Goal: Transaction & Acquisition: Purchase product/service

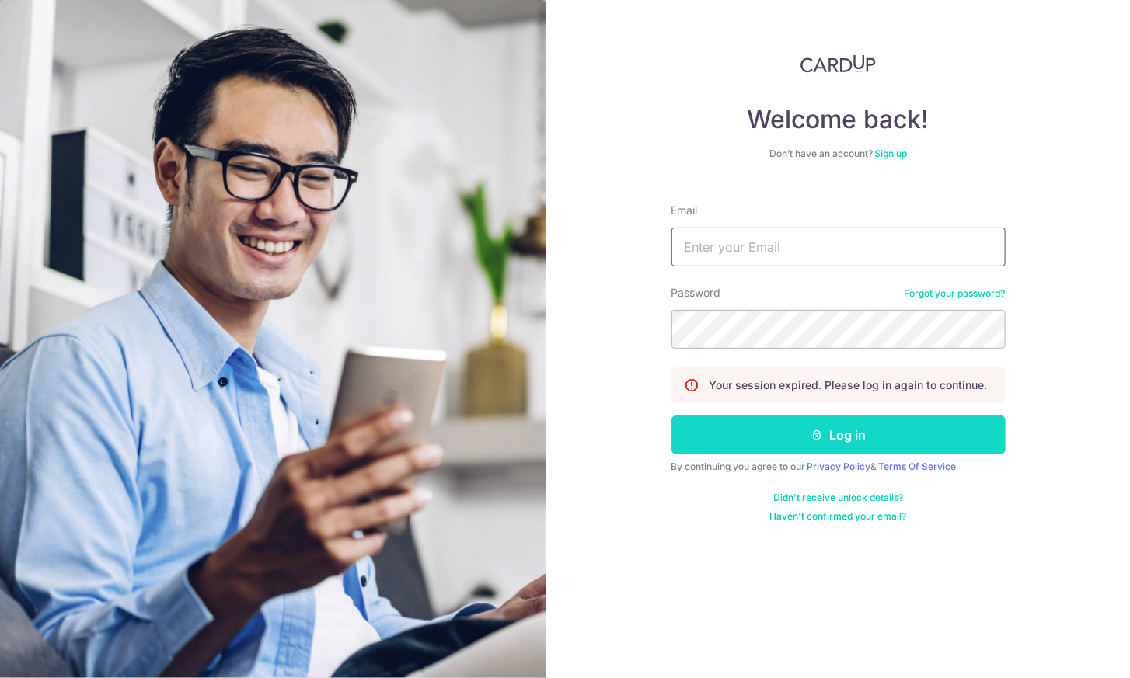
type input "[PERSON_NAME][EMAIL_ADDRESS][PERSON_NAME][DOMAIN_NAME]"
click at [737, 424] on button "Log in" at bounding box center [838, 435] width 334 height 39
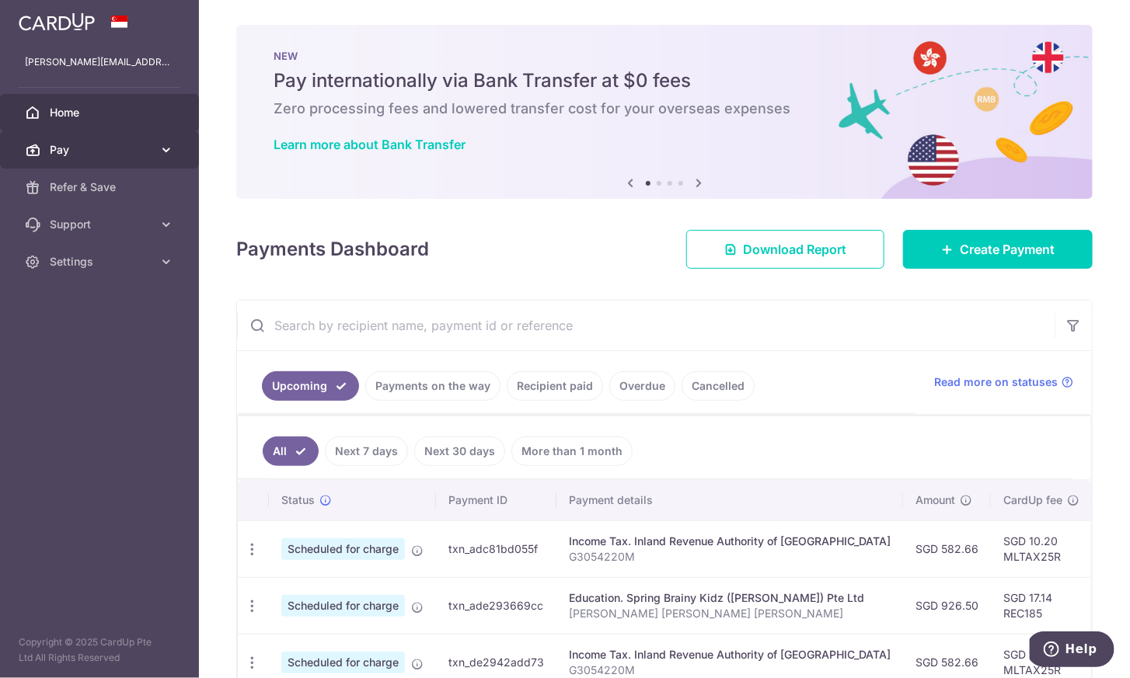
click at [149, 155] on span "Pay" at bounding box center [101, 150] width 103 height 16
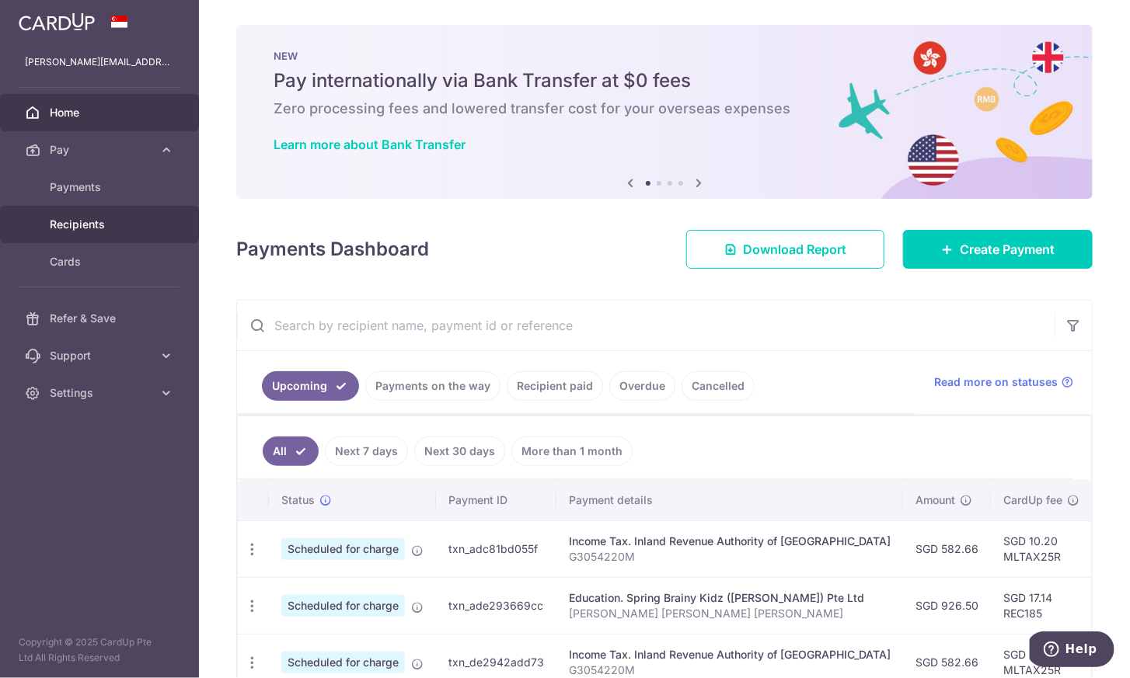
click at [113, 215] on link "Recipients" at bounding box center [99, 224] width 199 height 37
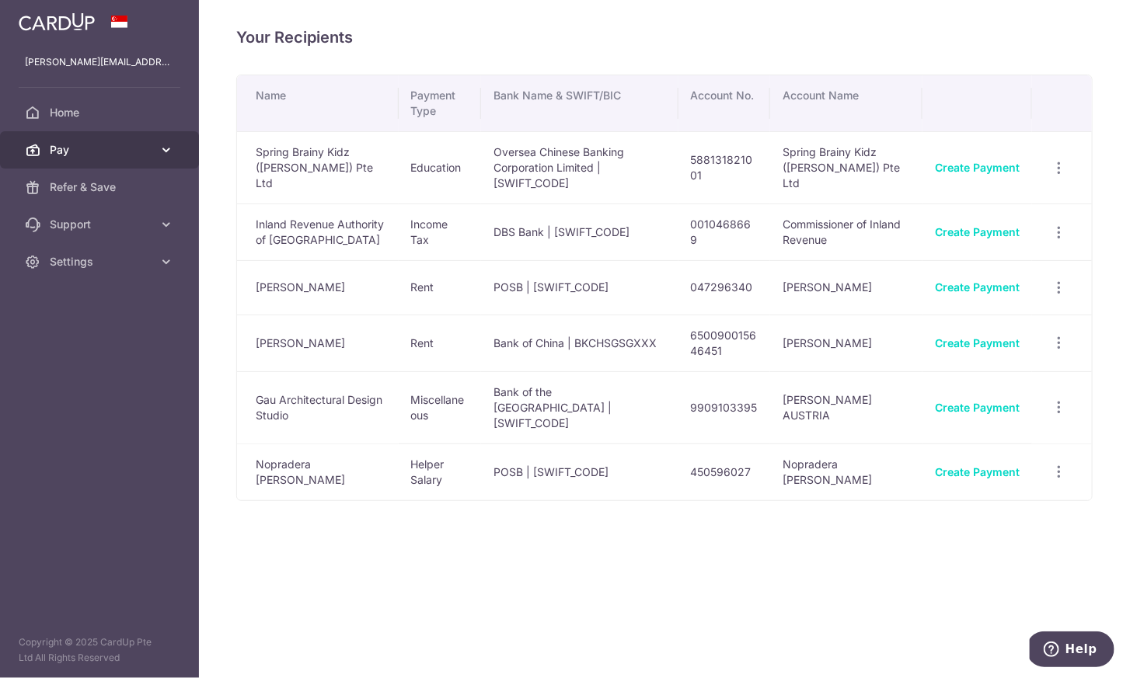
click at [76, 155] on span "Pay" at bounding box center [101, 150] width 103 height 16
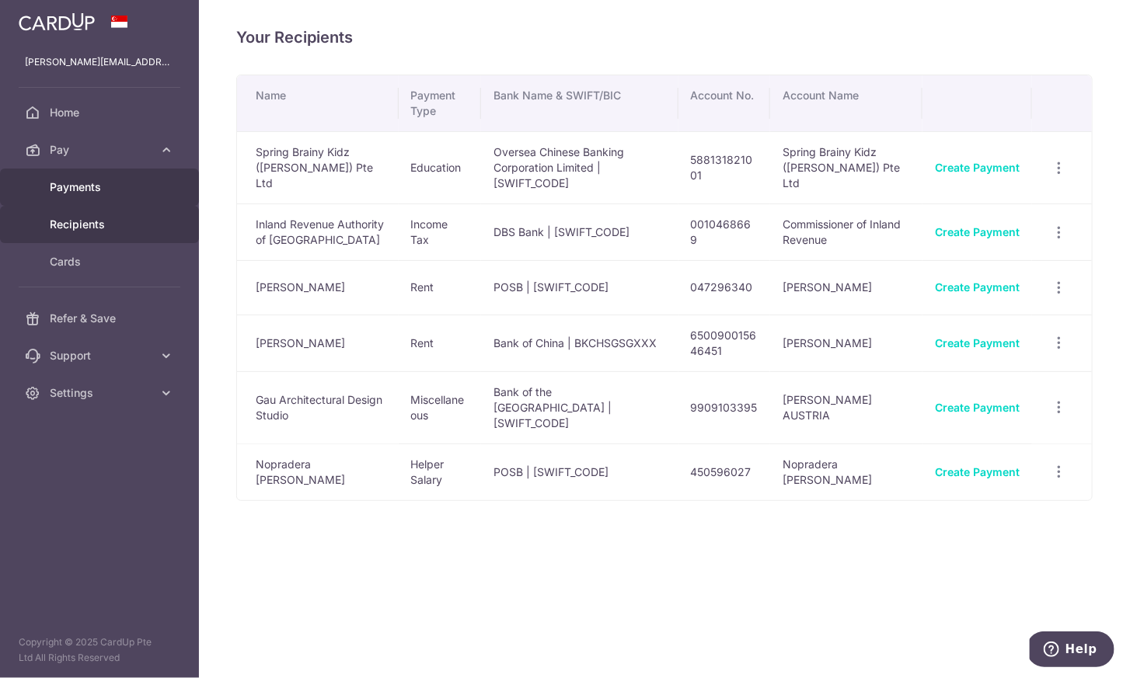
click at [119, 186] on span "Payments" at bounding box center [101, 188] width 103 height 16
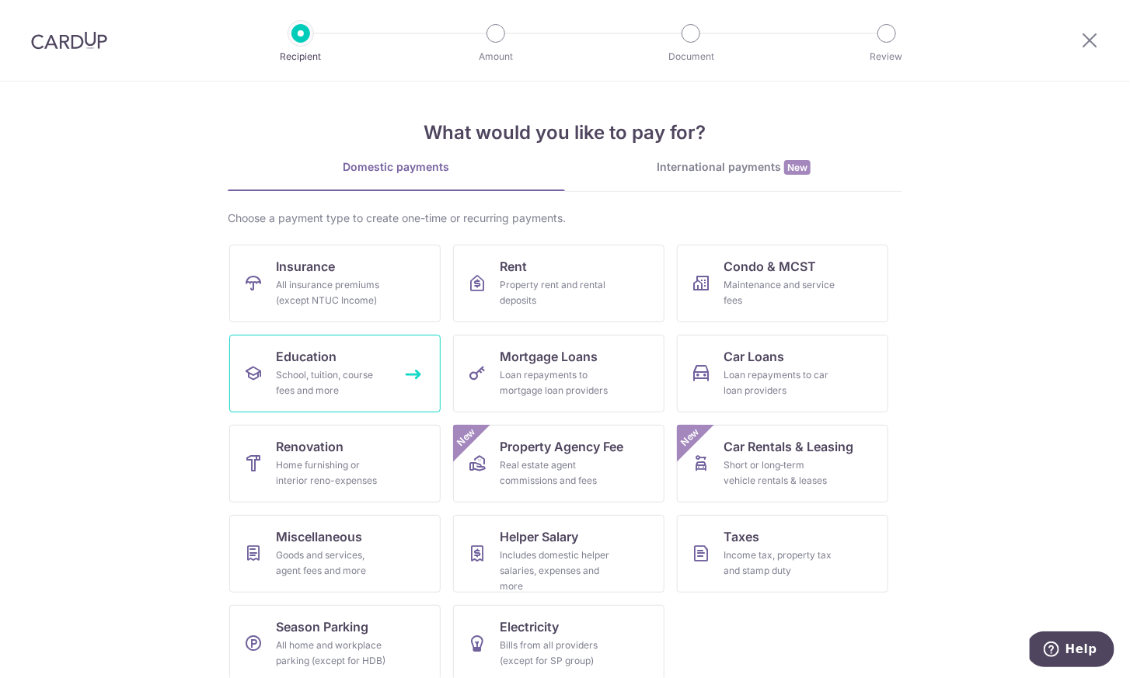
click at [302, 357] on span "Education" at bounding box center [306, 356] width 61 height 19
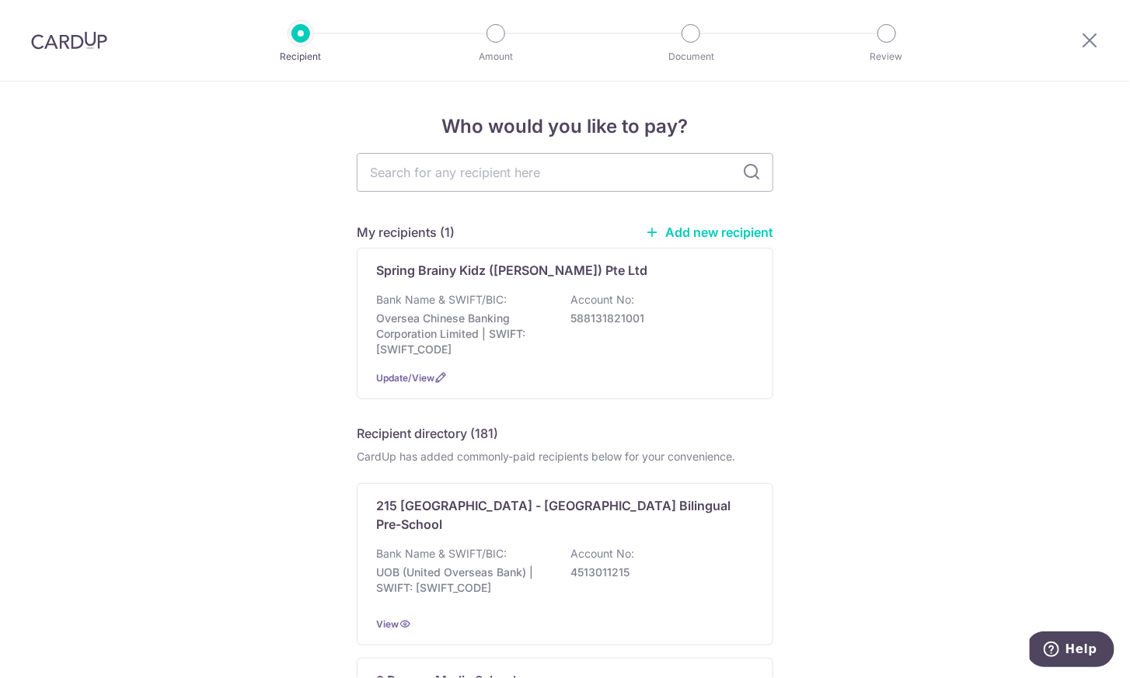
click at [677, 235] on link "Add new recipient" at bounding box center [709, 233] width 128 height 16
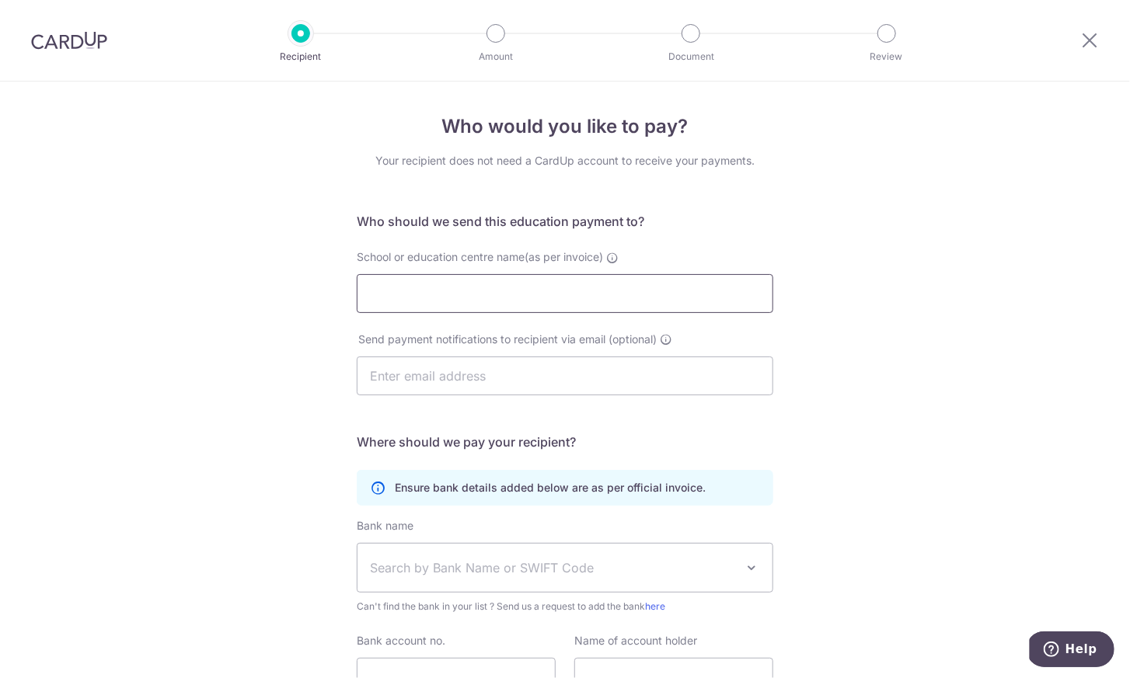
click at [539, 295] on input "School or education centre name(as per invoice)" at bounding box center [565, 293] width 417 height 39
click at [518, 263] on span "School or education centre name(as per invoice)" at bounding box center [480, 256] width 246 height 13
click at [518, 274] on input "School or education centre name(as per invoice)" at bounding box center [565, 293] width 417 height 39
click at [514, 292] on input "School or education centre name(as per invoice)" at bounding box center [565, 293] width 417 height 39
click at [631, 215] on h5 "Who should we send this education payment to?" at bounding box center [565, 221] width 417 height 19
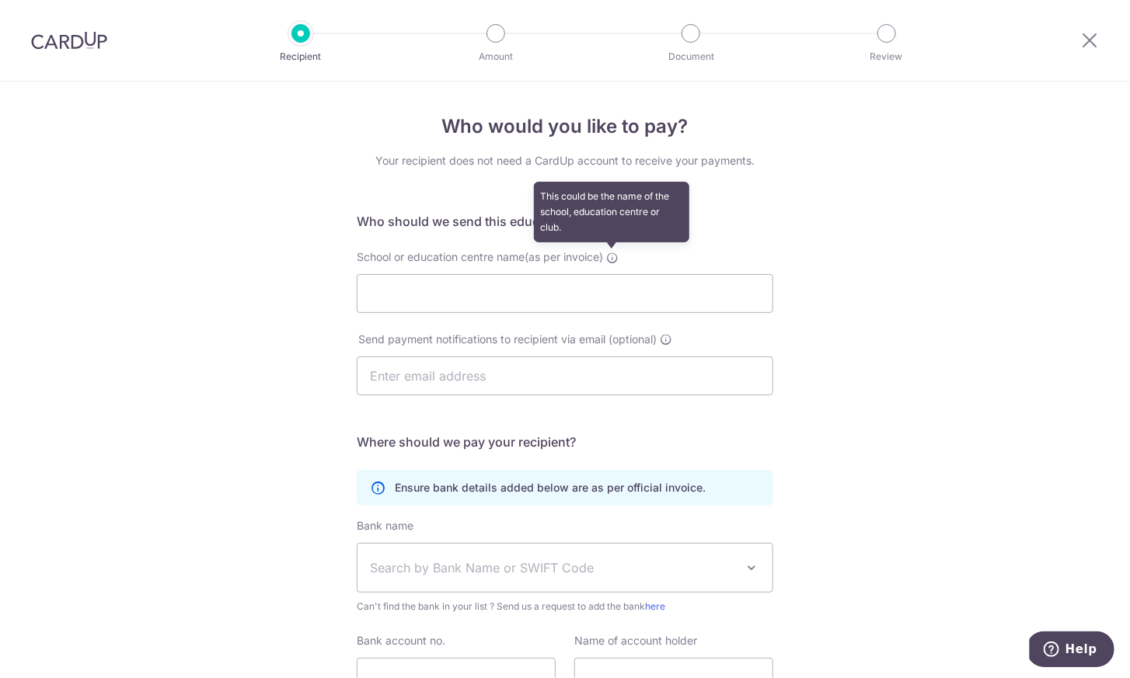
click at [610, 258] on icon at bounding box center [612, 258] width 12 height 12
click at [610, 274] on input "School or education centre name(as per invoice) This could be the name of the s…" at bounding box center [565, 293] width 417 height 39
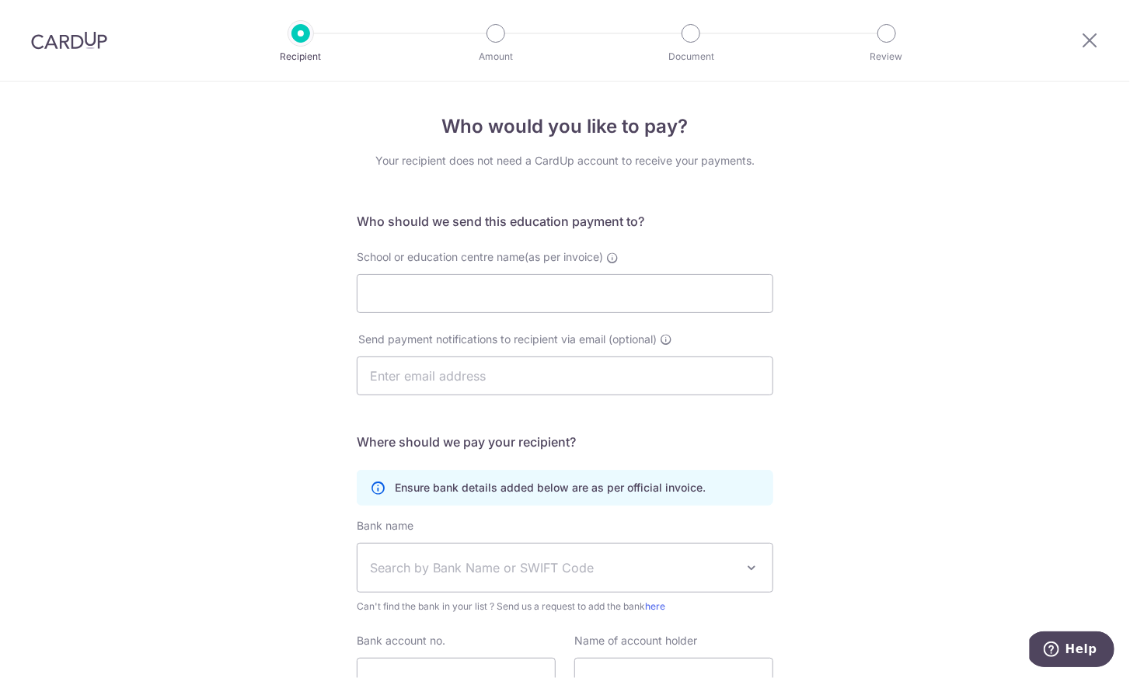
click at [705, 333] on div "Send payment notifications to recipient via email (optional)" at bounding box center [565, 364] width 417 height 64
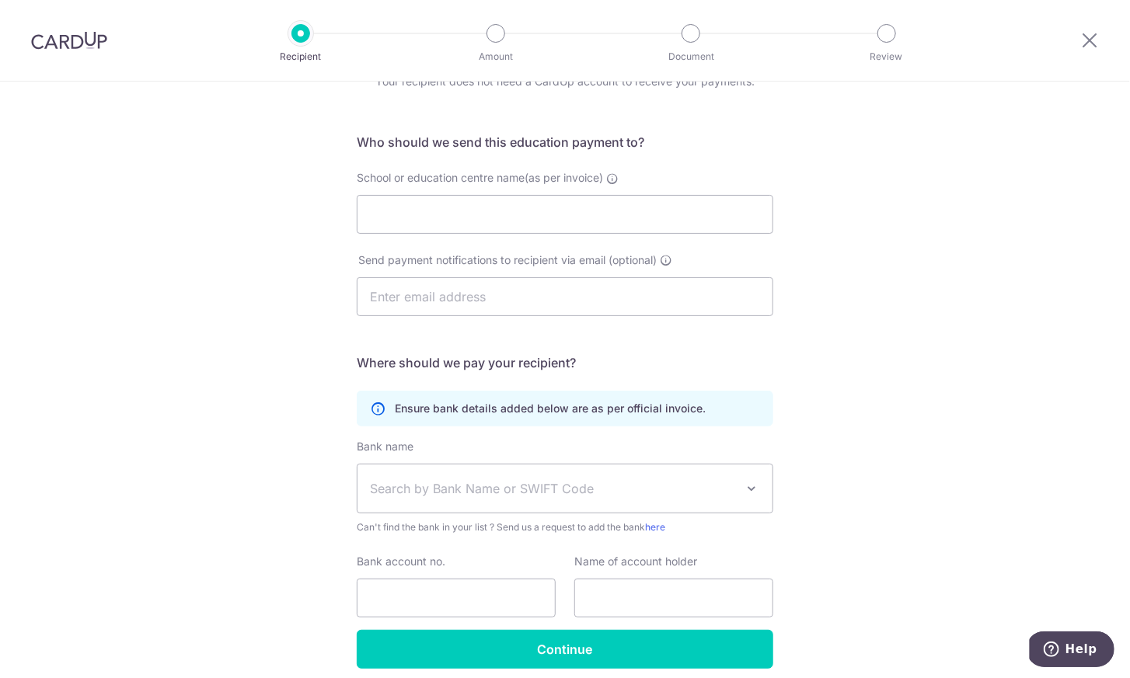
scroll to position [141, 0]
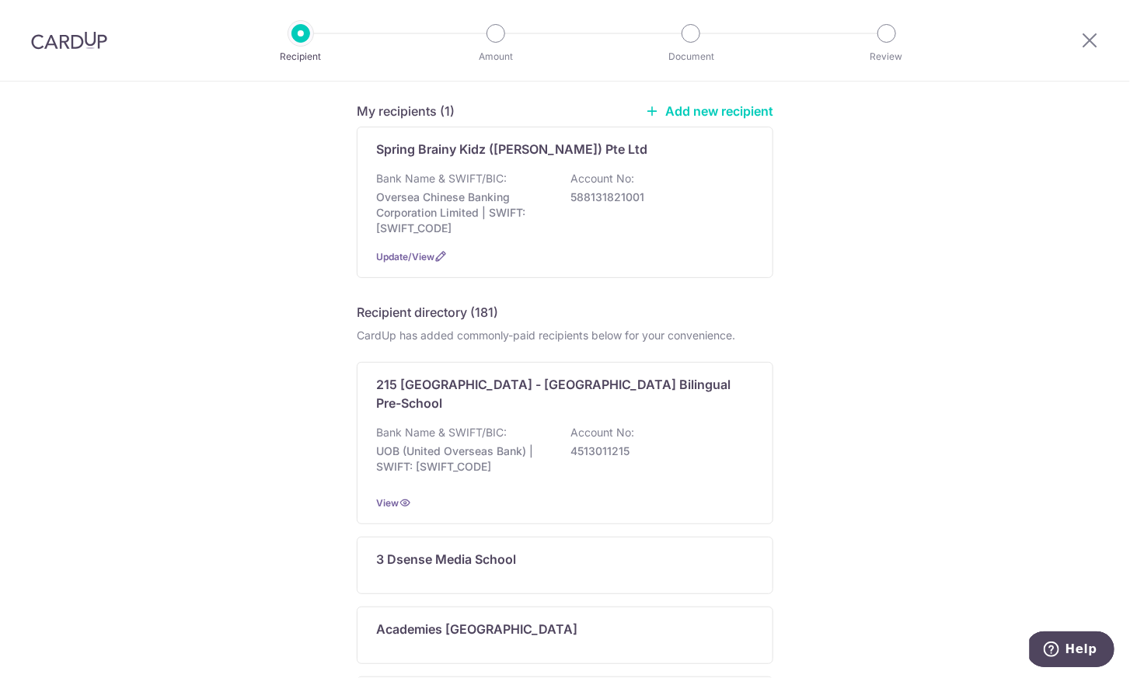
scroll to position [114, 0]
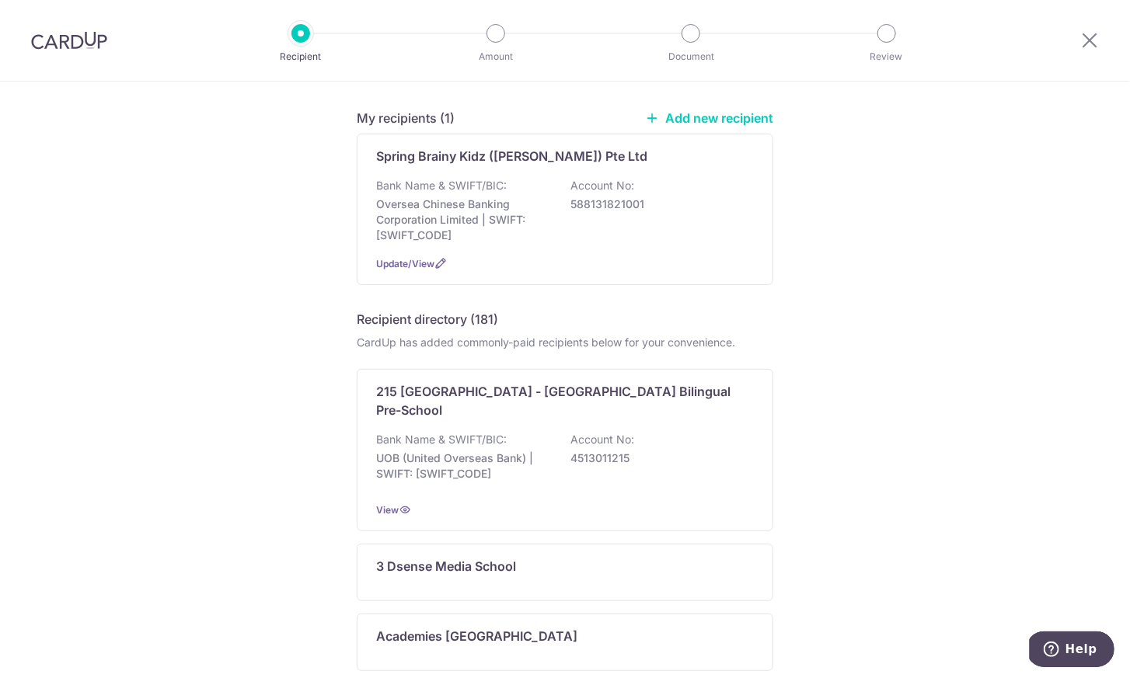
click at [478, 315] on h5 "Recipient directory (181)" at bounding box center [427, 319] width 141 height 19
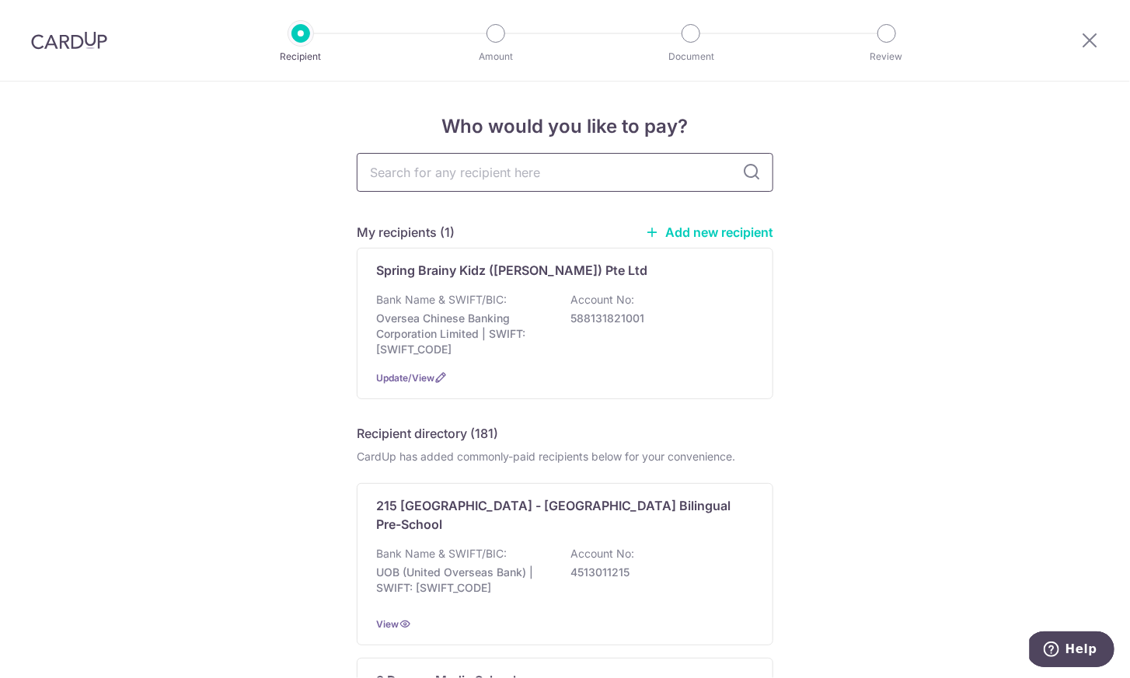
click at [591, 174] on input "text" at bounding box center [565, 172] width 417 height 39
type input "wins"
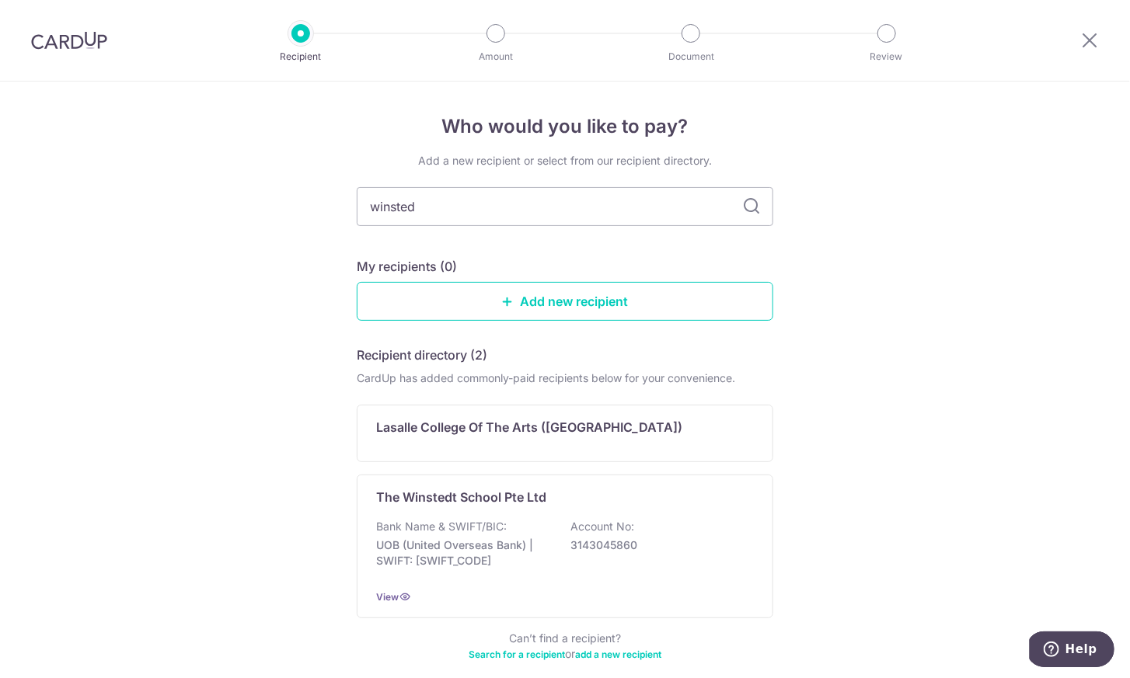
type input "winstedt"
click at [399, 204] on input "winstedt" at bounding box center [565, 206] width 417 height 39
type input "small"
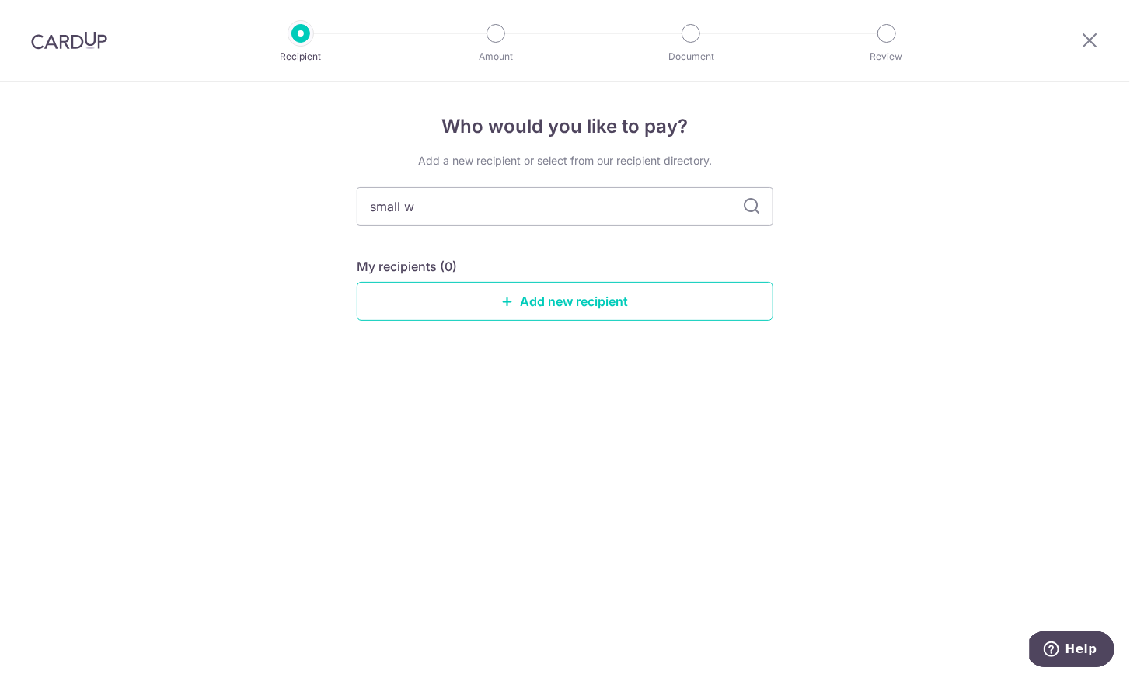
type input "small wo"
type input "busy"
type input "b"
type input "winstedt"
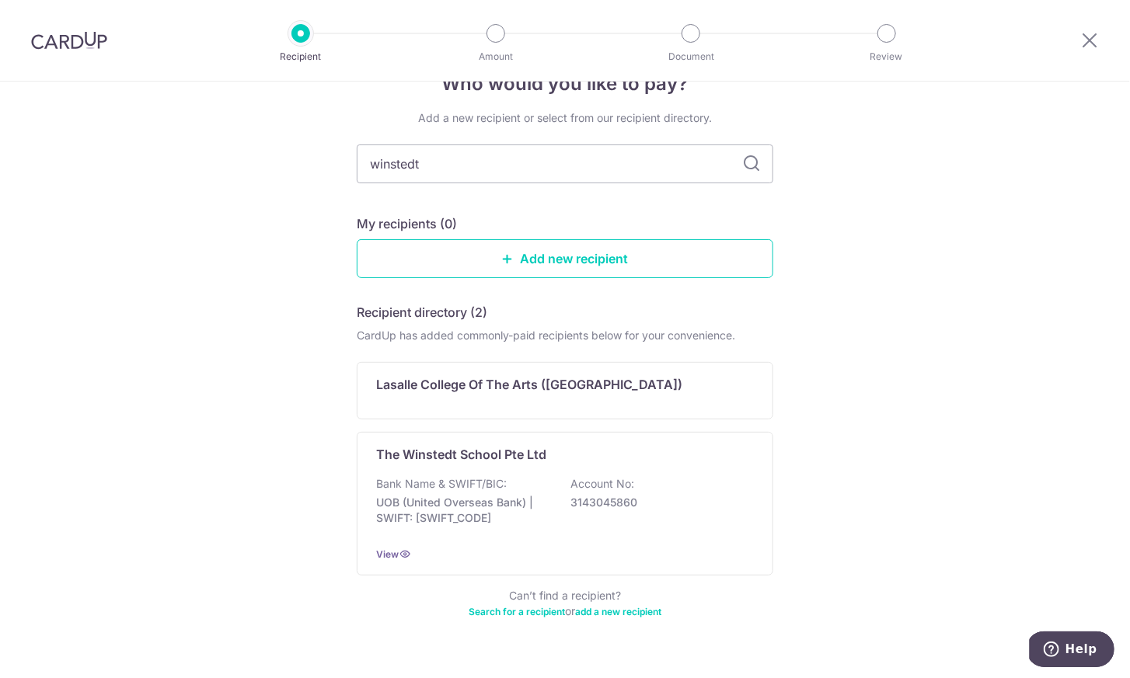
scroll to position [72, 0]
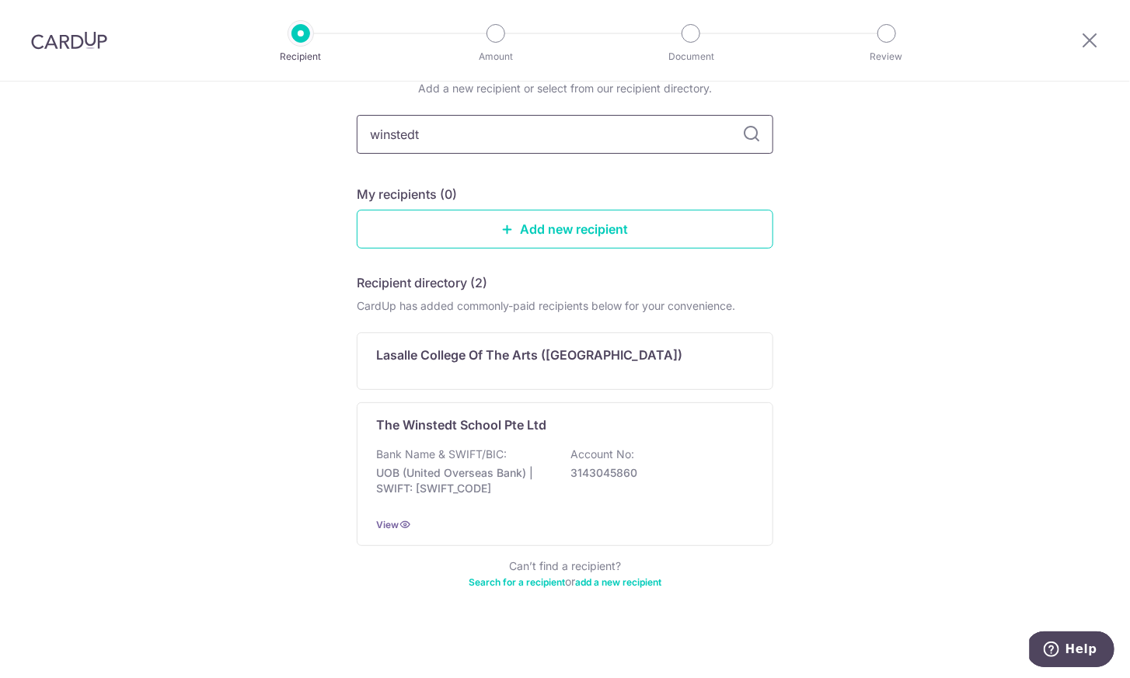
click at [365, 139] on input "winstedt" at bounding box center [565, 134] width 417 height 39
type input "the winstedt"
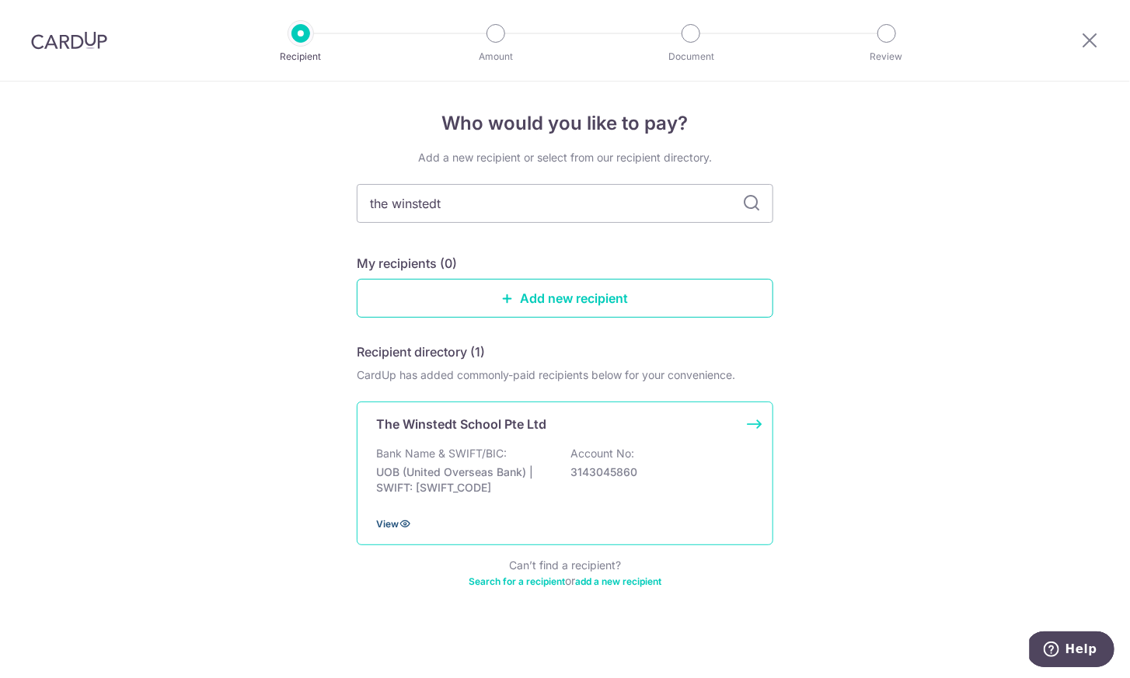
click at [386, 527] on span "View" at bounding box center [387, 524] width 23 height 12
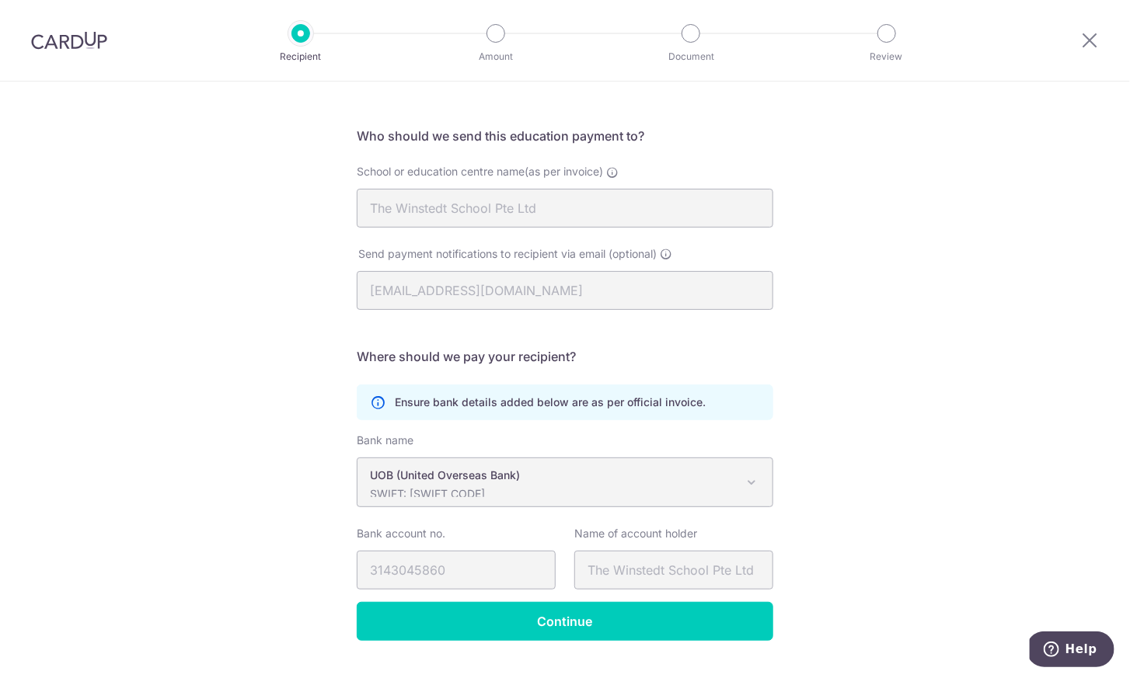
scroll to position [94, 0]
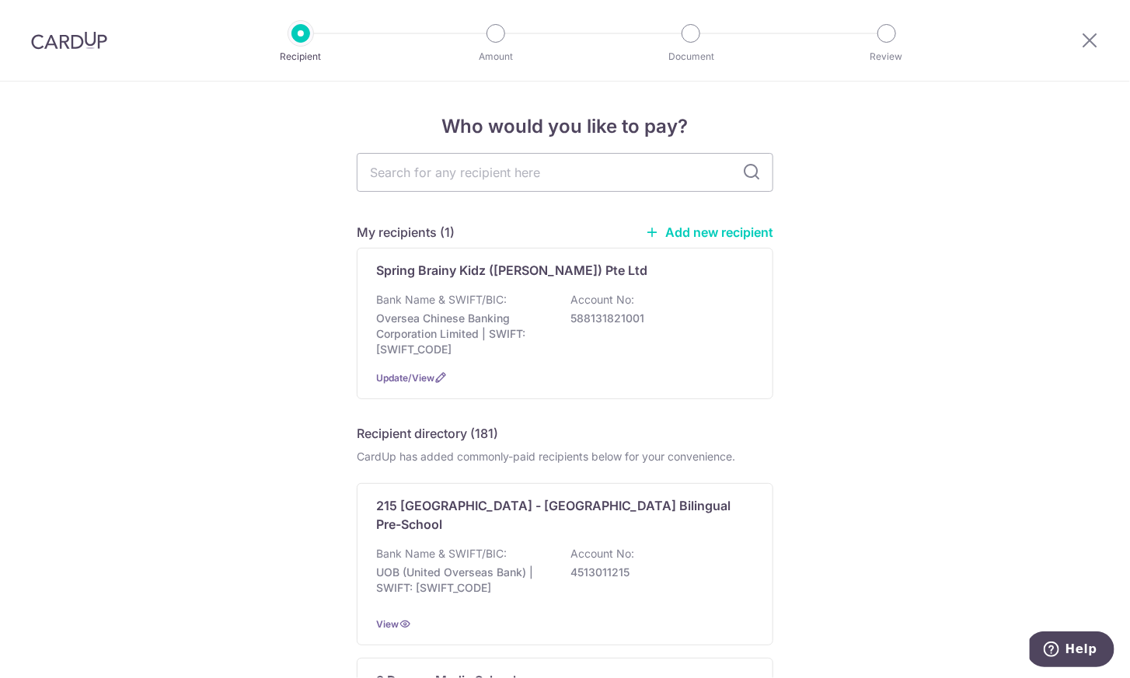
click at [736, 237] on link "Add new recipient" at bounding box center [709, 233] width 128 height 16
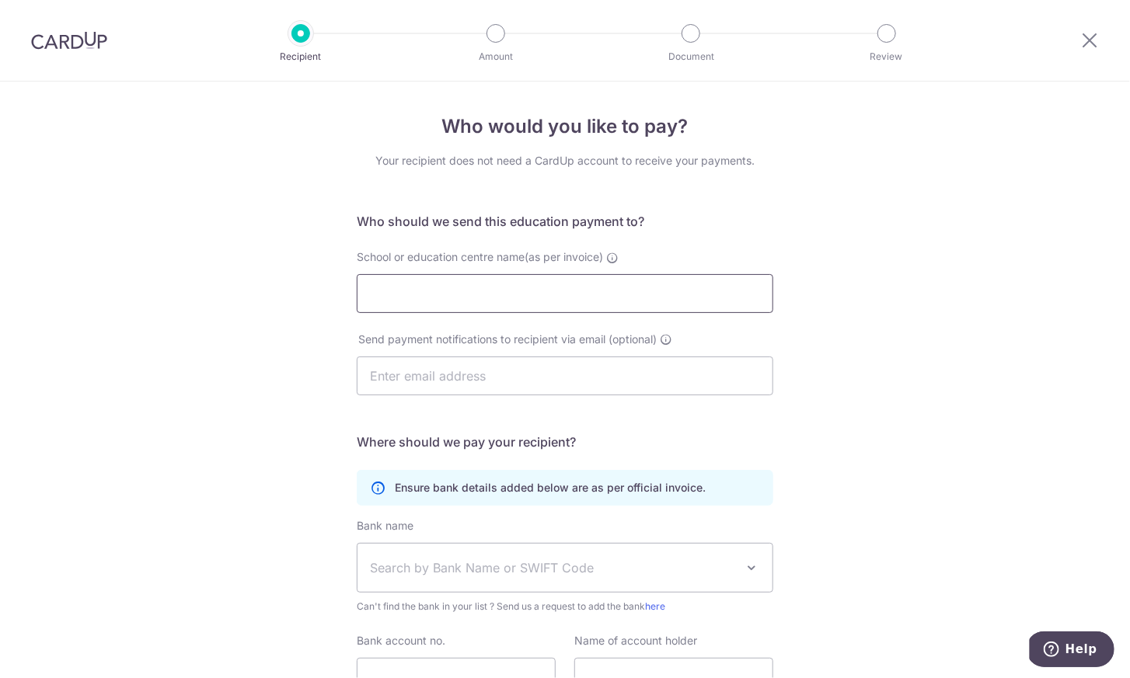
scroll to position [20, 0]
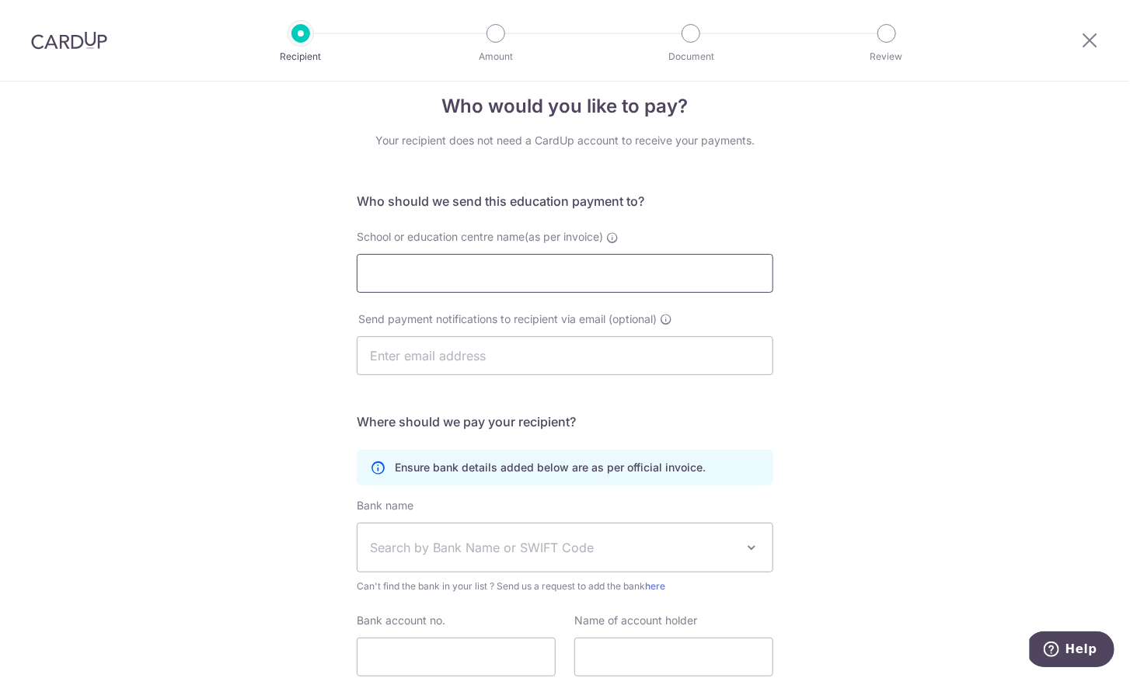
click at [591, 269] on input "School or education centre name(as per invoice)" at bounding box center [565, 273] width 417 height 39
type input "Small Wonder"
click at [521, 291] on input "Small Wonder" at bounding box center [565, 273] width 417 height 39
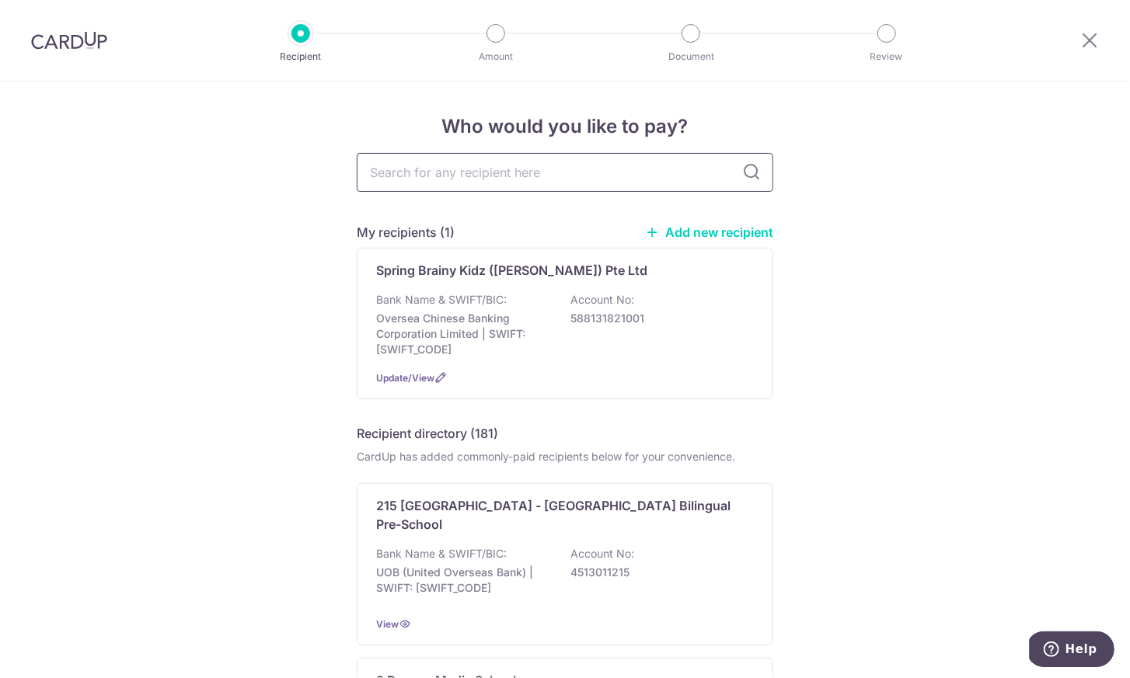
click at [508, 182] on input "text" at bounding box center [565, 172] width 417 height 39
type input "small"
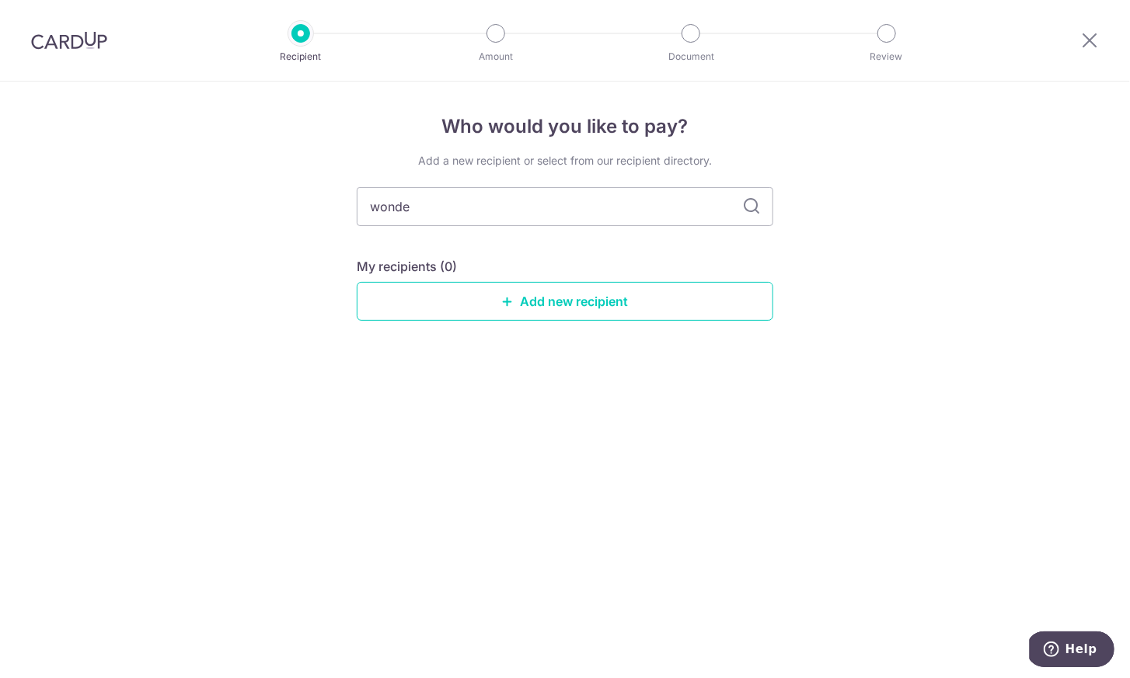
type input "wonder"
type input "w"
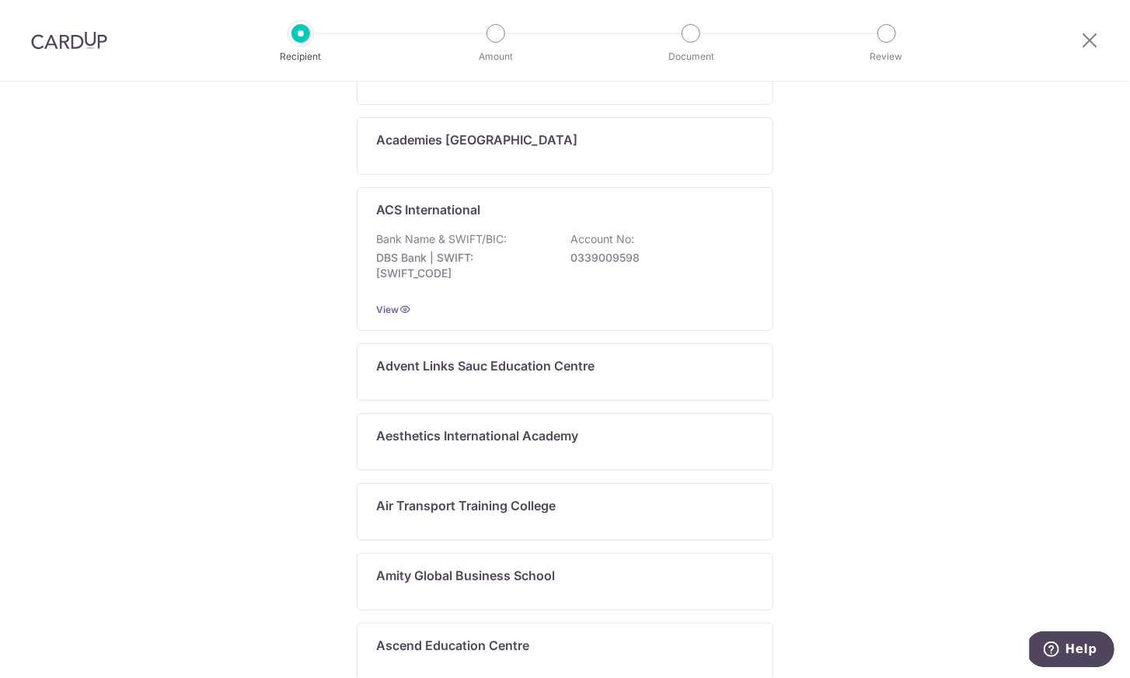
scroll to position [778, 0]
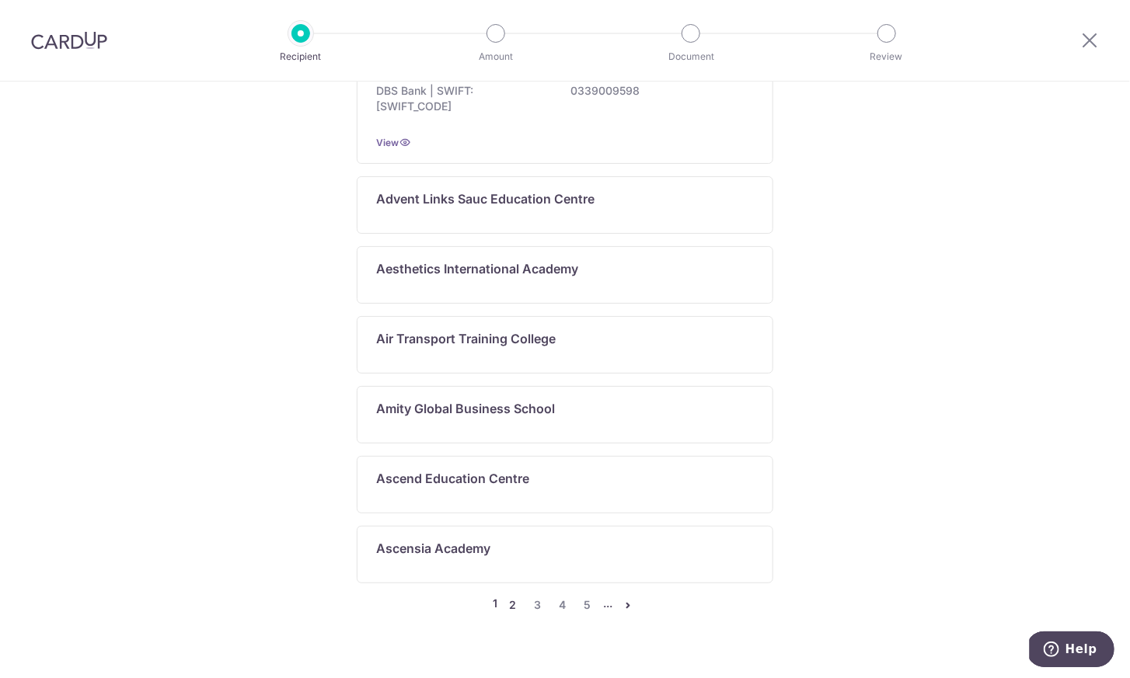
click at [504, 596] on link "2" at bounding box center [513, 605] width 19 height 19
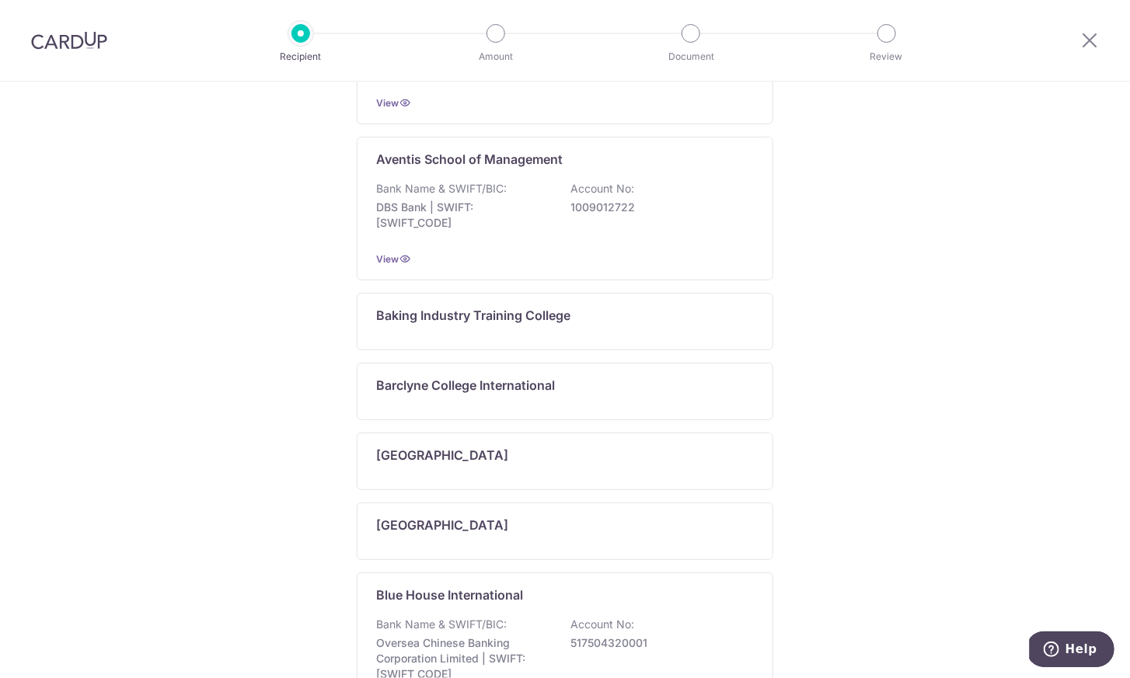
click at [235, 436] on div "Who would you like to pay? My recipients (1) Add new recipient Spring Brainy Ki…" at bounding box center [565, 108] width 1130 height 1478
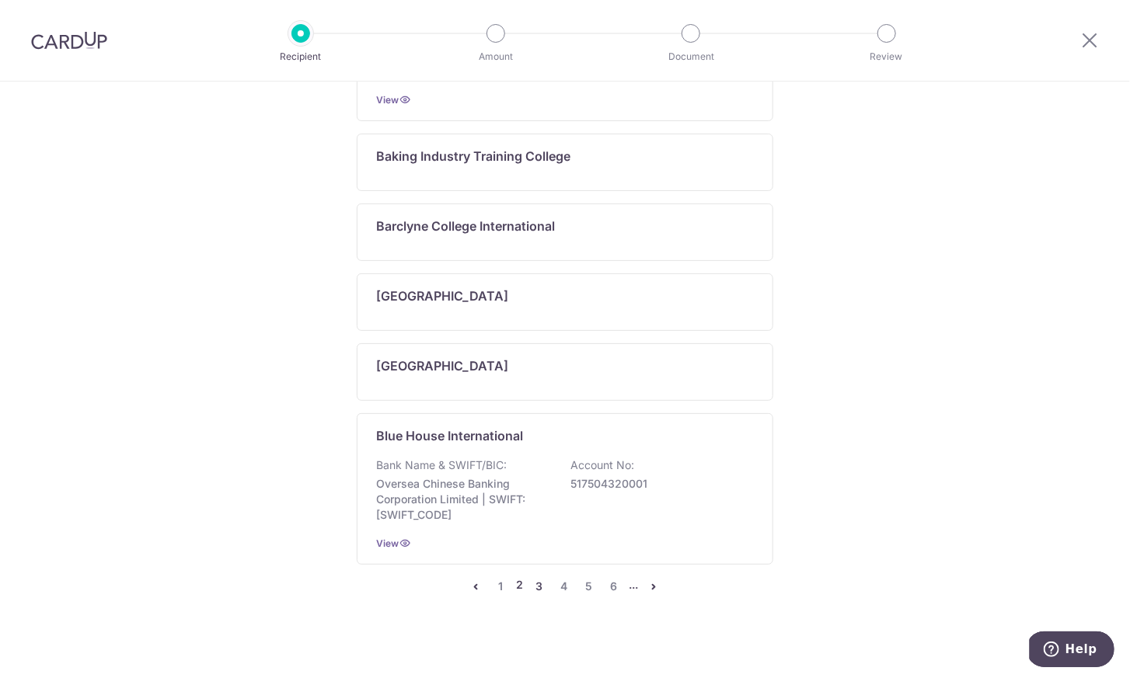
click at [534, 578] on link "3" at bounding box center [539, 586] width 19 height 19
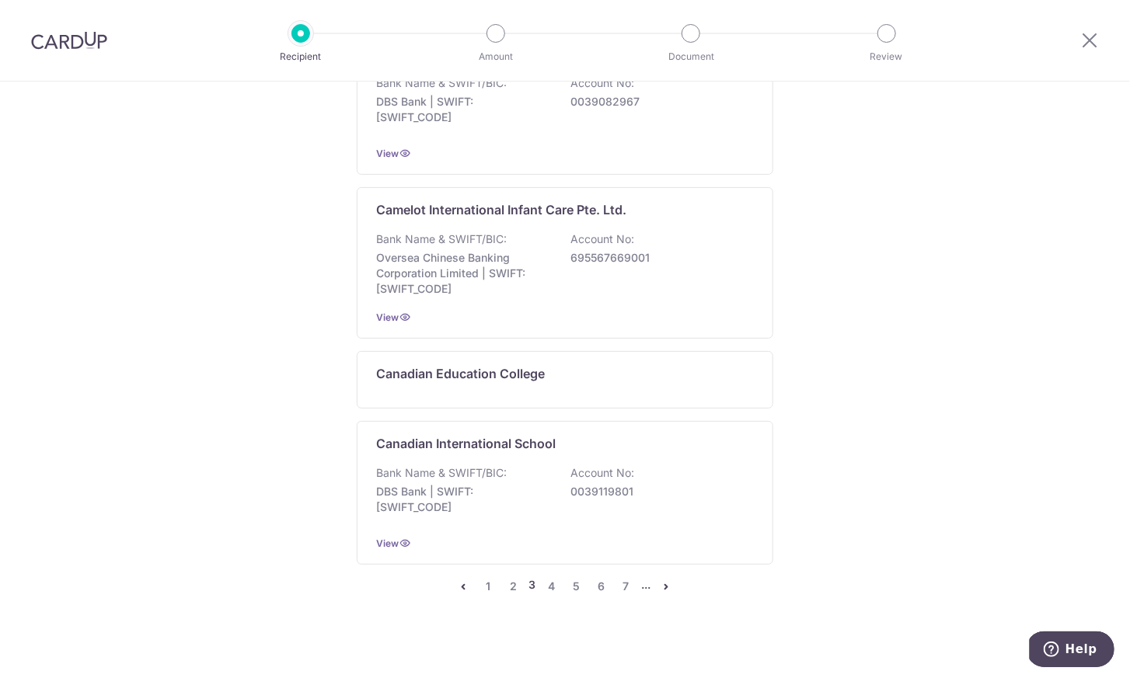
scroll to position [0, 0]
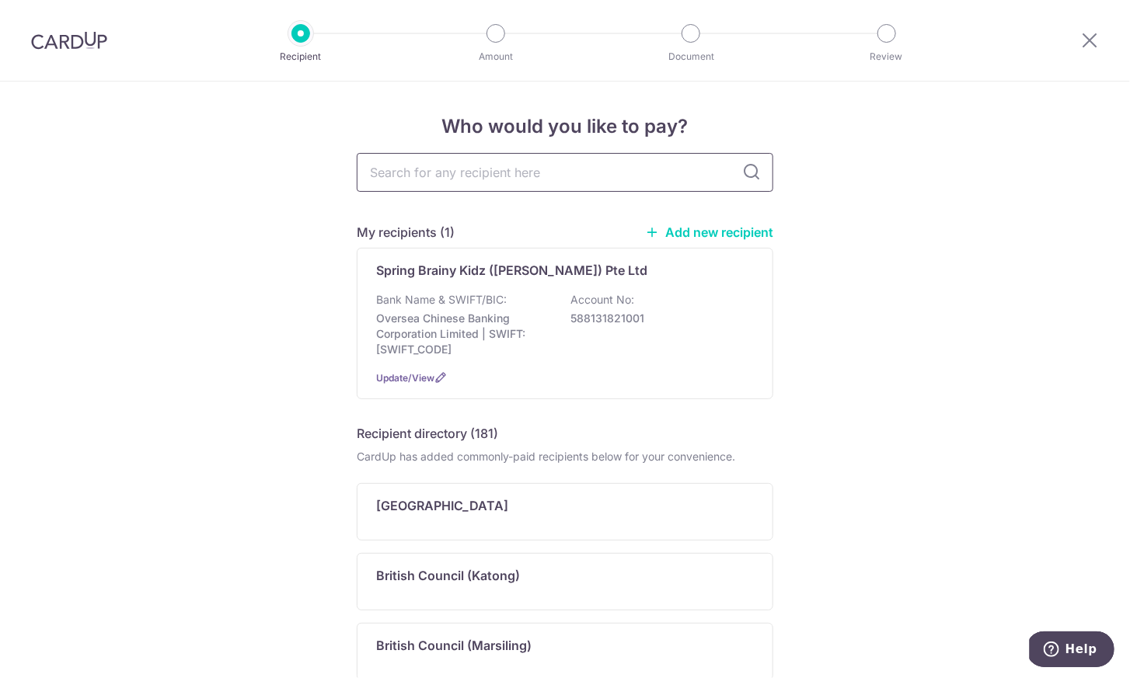
click at [548, 168] on input "text" at bounding box center [565, 172] width 417 height 39
type input "Sm"
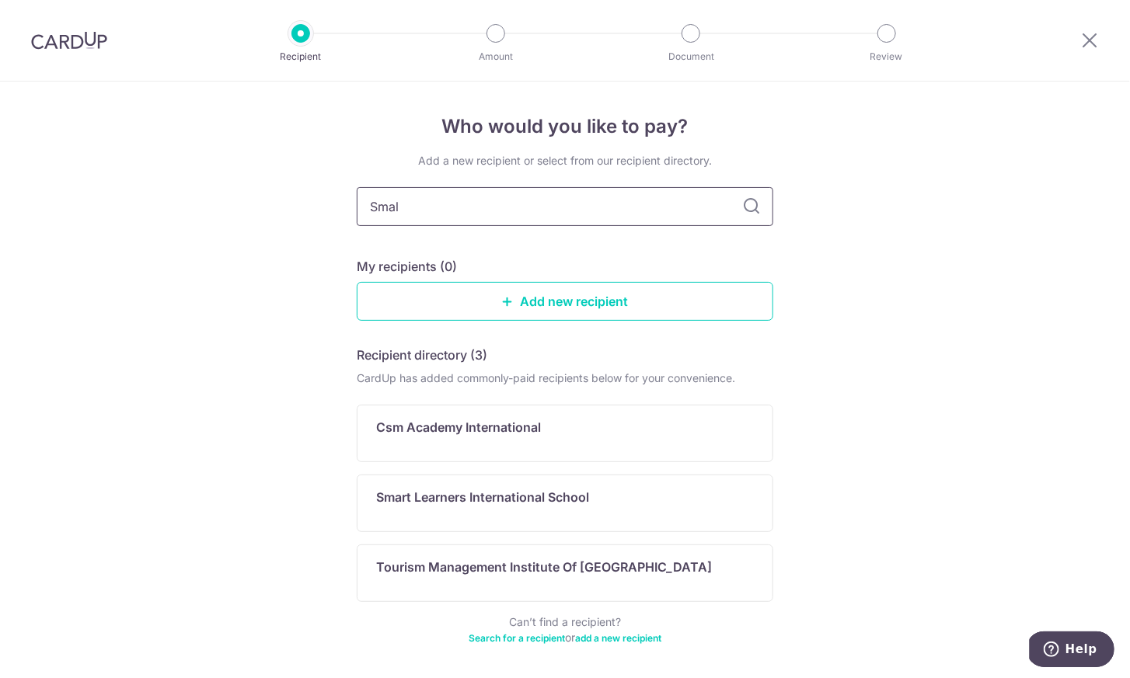
type input "Small"
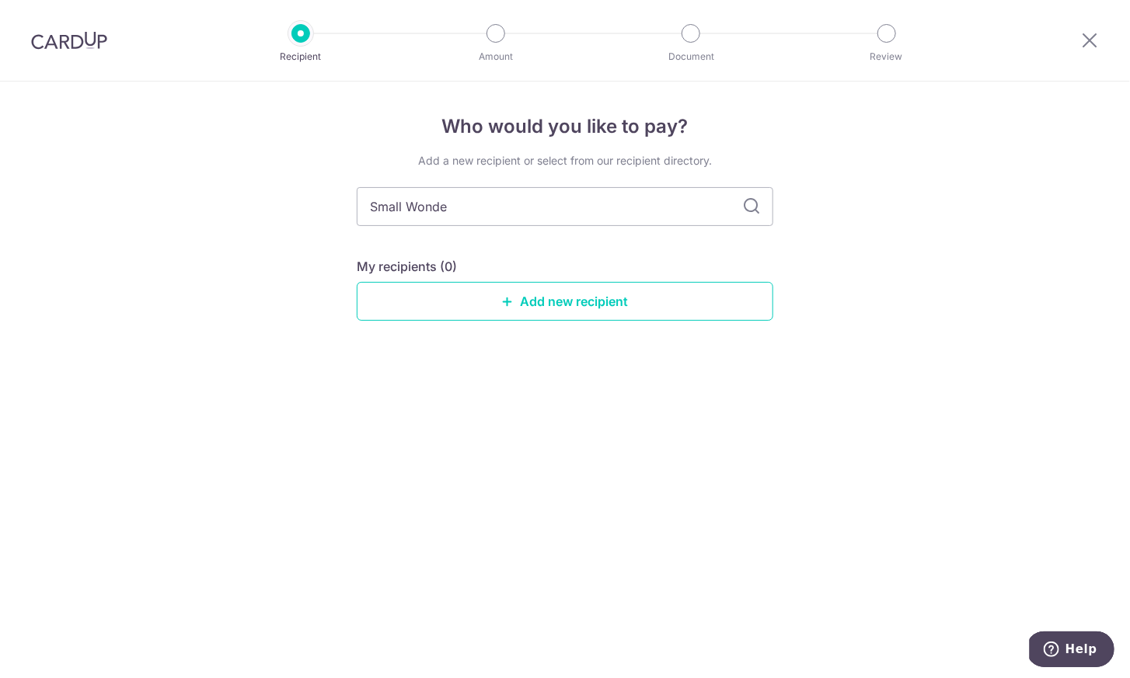
type input "Small Wonder"
click at [573, 303] on link "Add new recipient" at bounding box center [565, 301] width 417 height 39
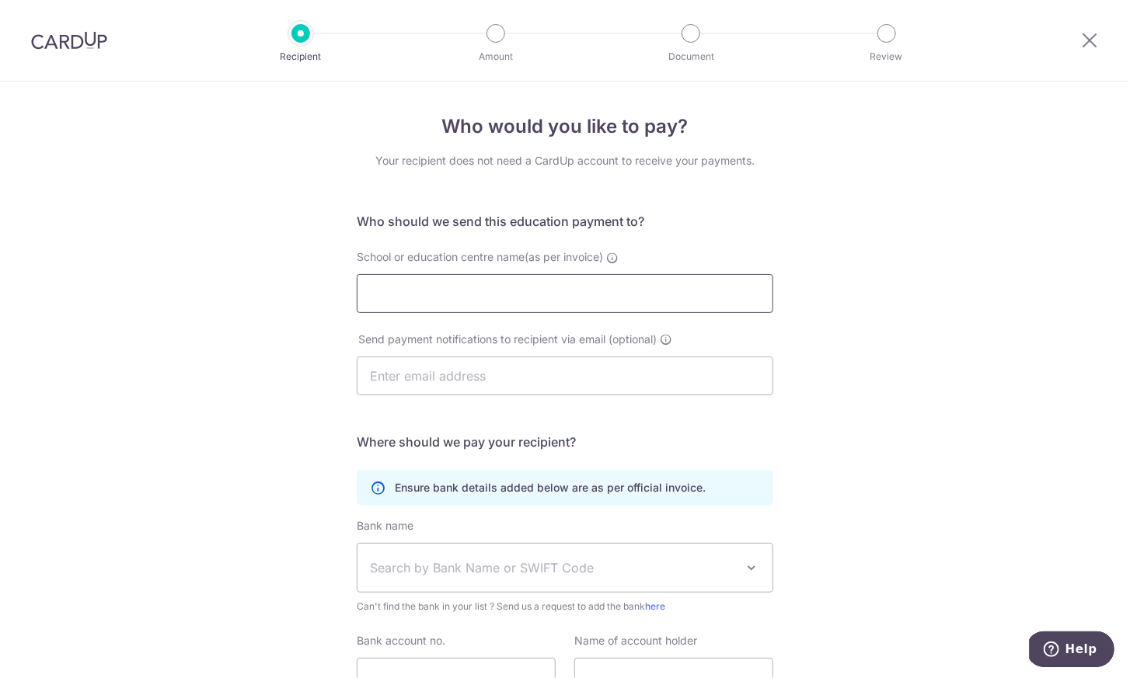
click at [608, 288] on input "School or education centre name(as per invoice)" at bounding box center [565, 293] width 417 height 39
paste input "Small Wonder"
click at [519, 290] on input "Small Wonder" at bounding box center [565, 293] width 417 height 39
type input "Small Wonder Preschool"
